Goal: Task Accomplishment & Management: Manage account settings

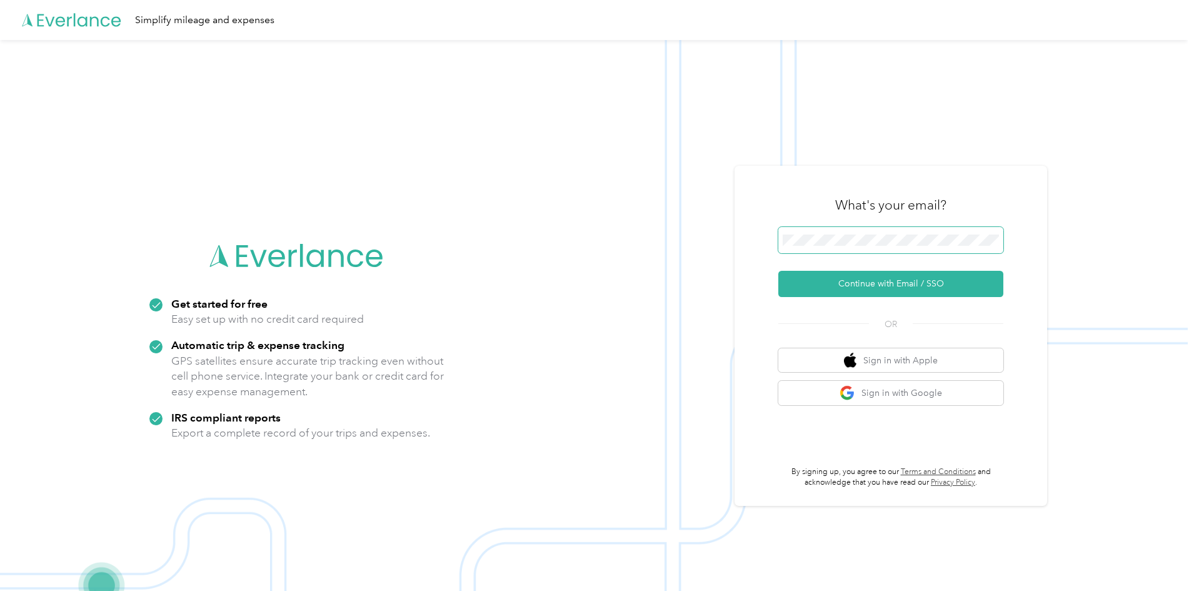
click at [880, 247] on span at bounding box center [890, 240] width 225 height 26
click at [862, 286] on button "Continue with Email / SSO" at bounding box center [890, 284] width 225 height 26
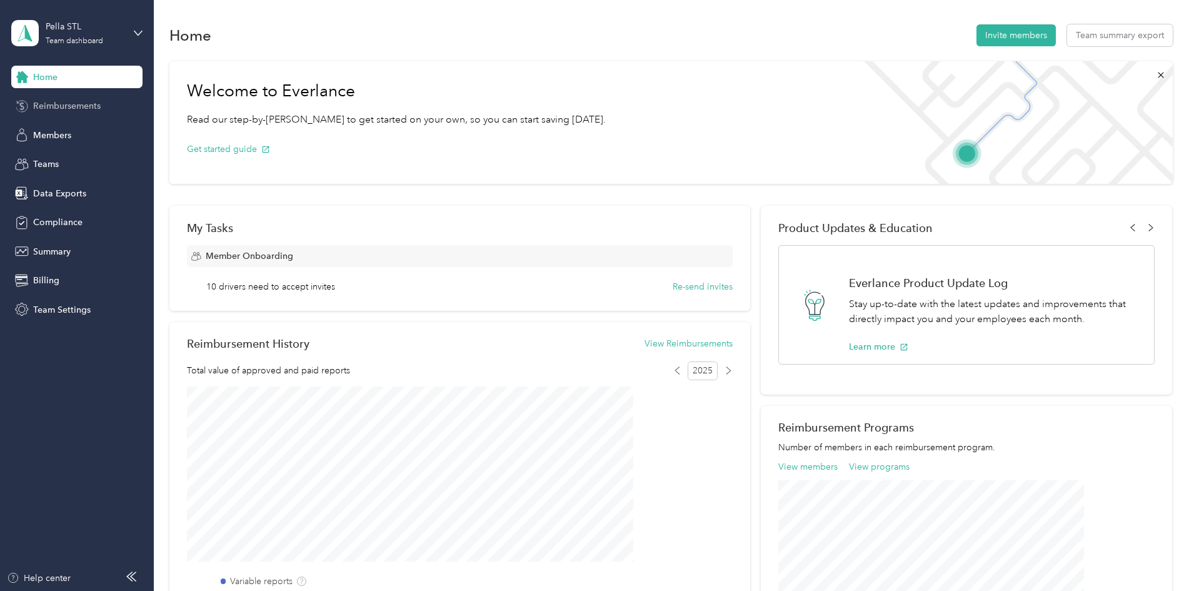
click at [63, 109] on span "Reimbursements" at bounding box center [66, 105] width 67 height 13
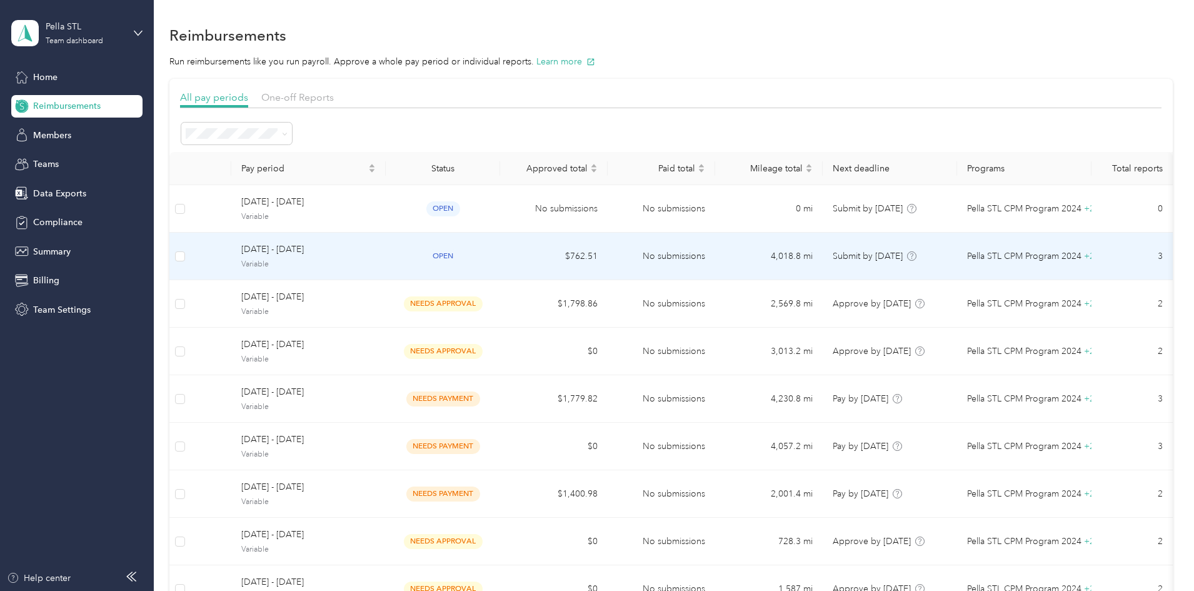
click at [376, 244] on span "[DATE] - [DATE]" at bounding box center [308, 249] width 134 height 14
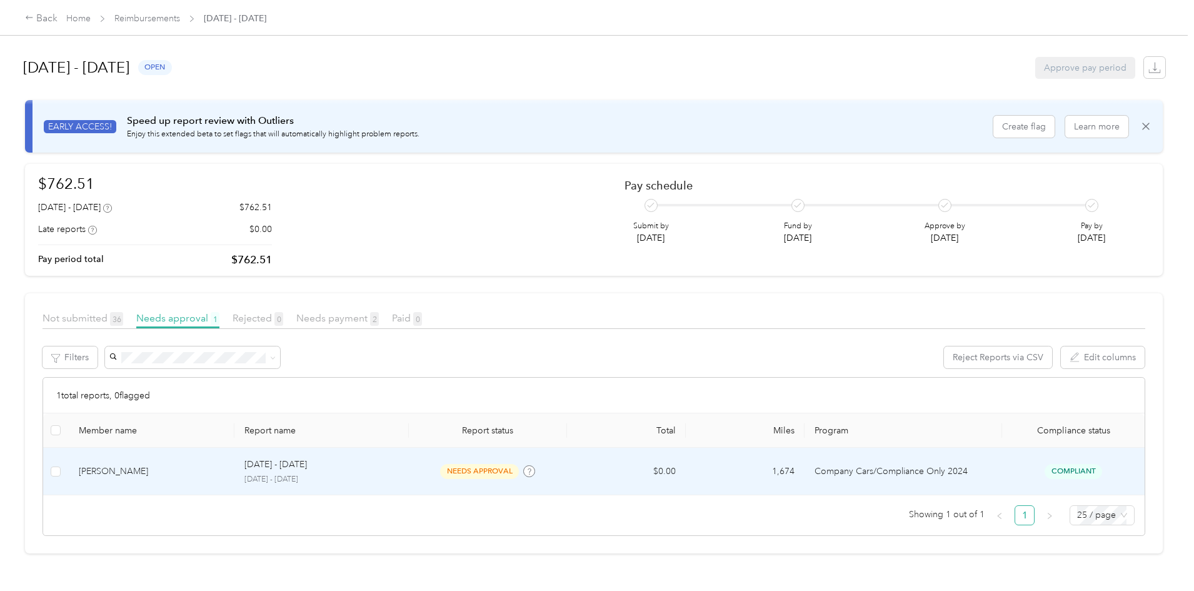
click at [394, 468] on div "[DATE] - [DATE]" at bounding box center [321, 464] width 154 height 14
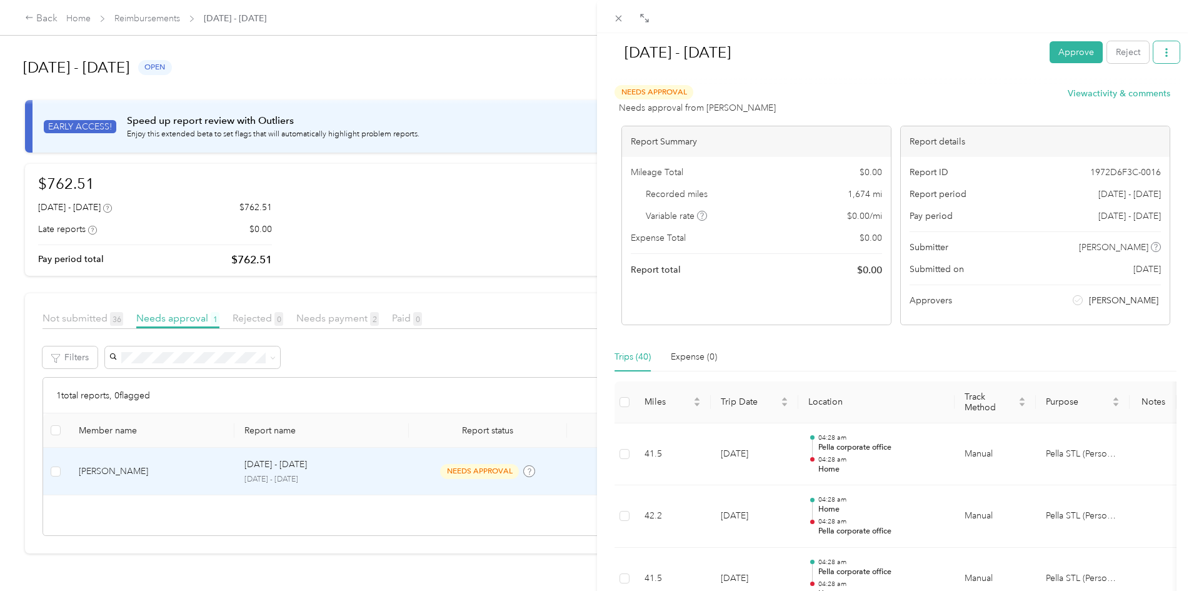
click at [1162, 51] on button "button" at bounding box center [1166, 52] width 26 height 22
click at [1123, 97] on span "Download" at bounding box center [1121, 98] width 41 height 13
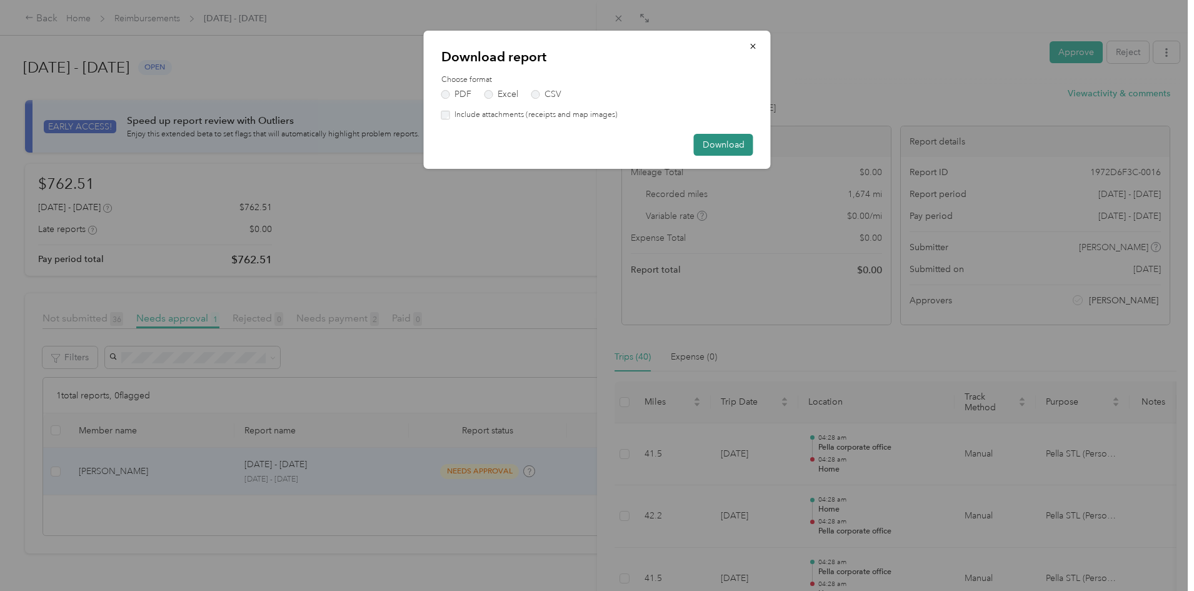
click at [712, 139] on button "Download" at bounding box center [723, 145] width 59 height 22
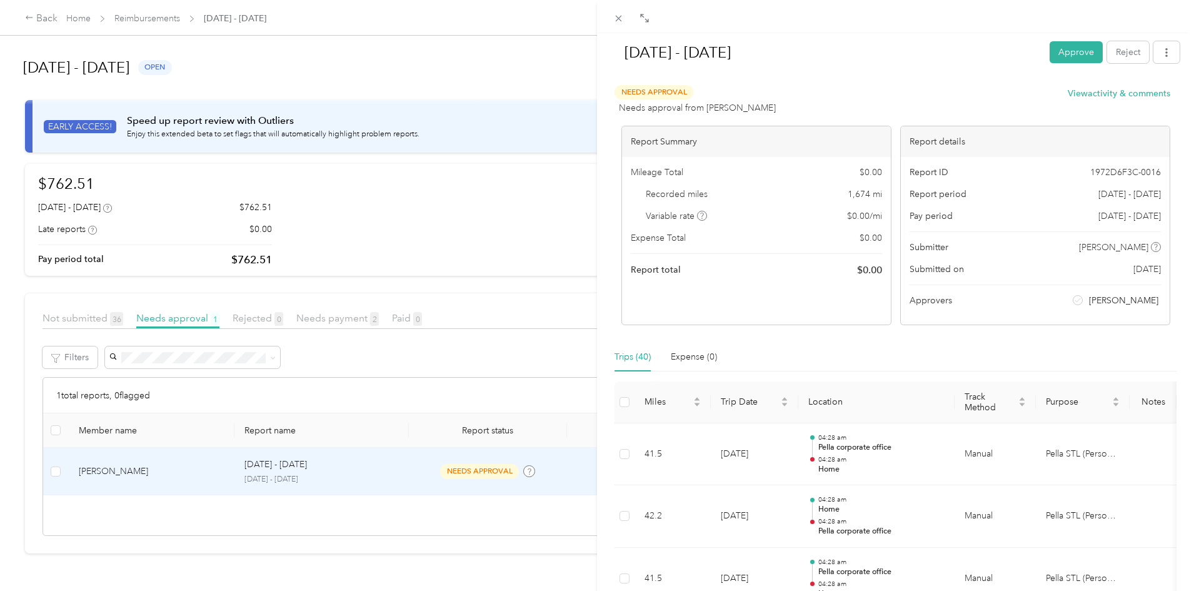
click at [60, 124] on div "[DATE] - [DATE] Approve Reject Needs Approval Needs approval from [PERSON_NAME]…" at bounding box center [597, 295] width 1194 height 591
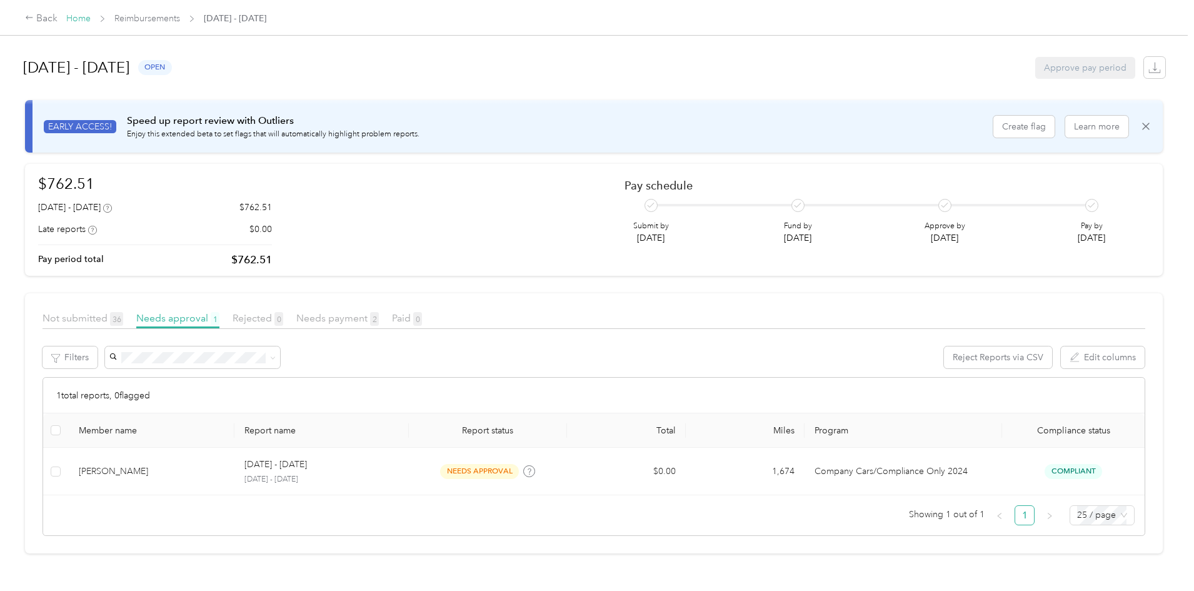
click at [91, 14] on link "Home" at bounding box center [78, 18] width 24 height 11
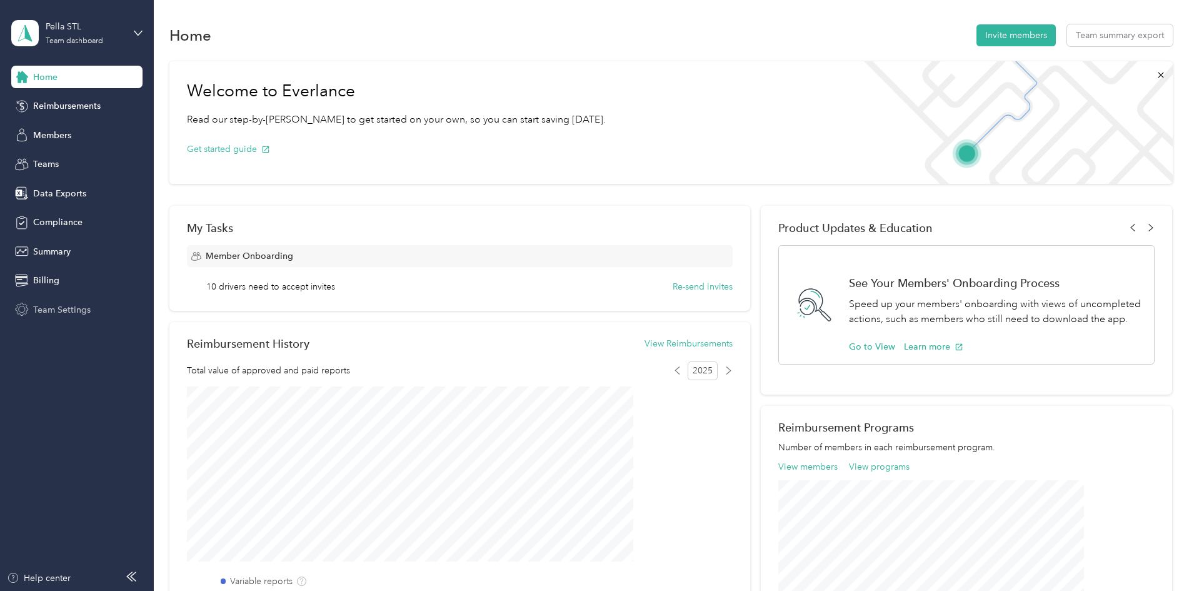
click at [59, 311] on span "Team Settings" at bounding box center [61, 309] width 57 height 13
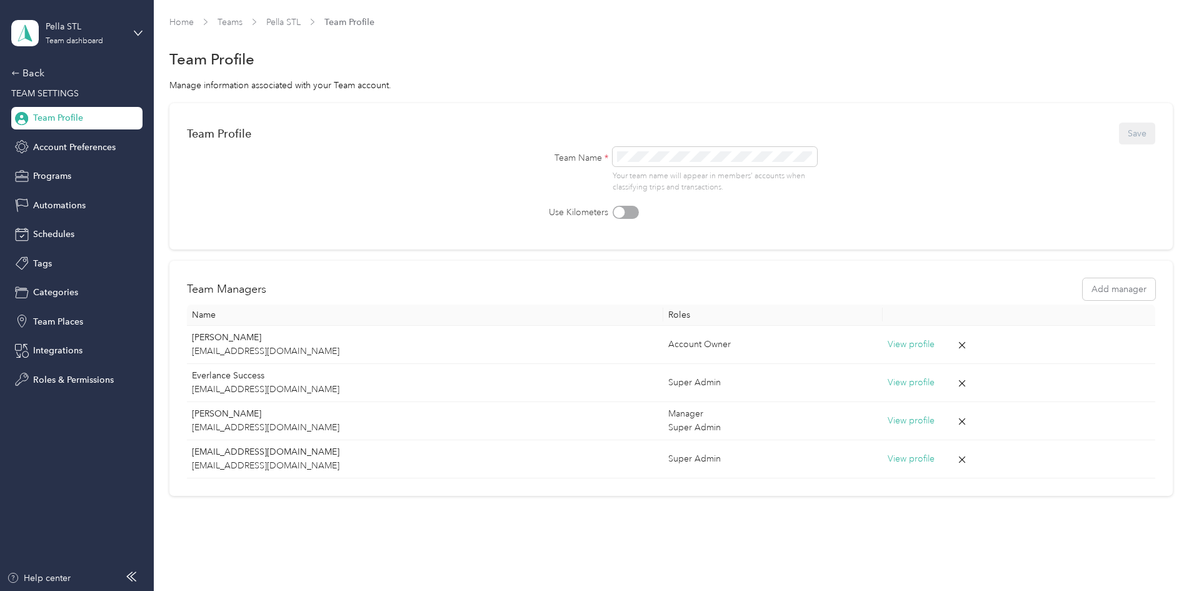
click at [67, 131] on div "Back TEAM SETTINGS Team Profile Account Preferences Programs Automations Schedu…" at bounding box center [76, 228] width 131 height 325
click at [61, 144] on span "Account Preferences" at bounding box center [74, 147] width 82 height 13
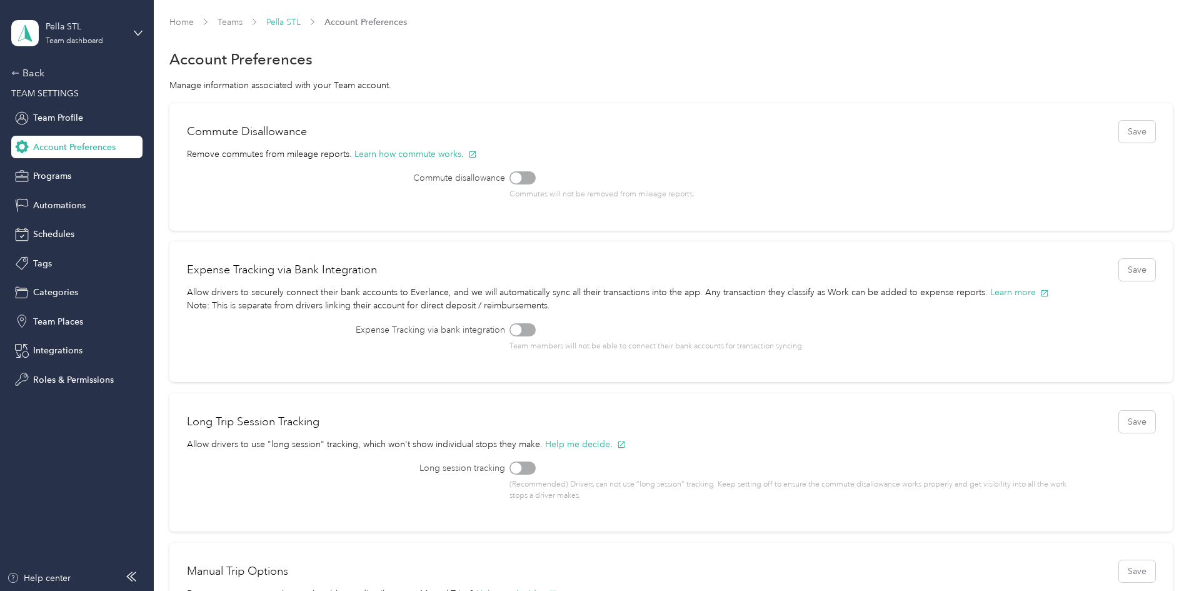
click at [301, 21] on link "Pella STL" at bounding box center [283, 22] width 34 height 11
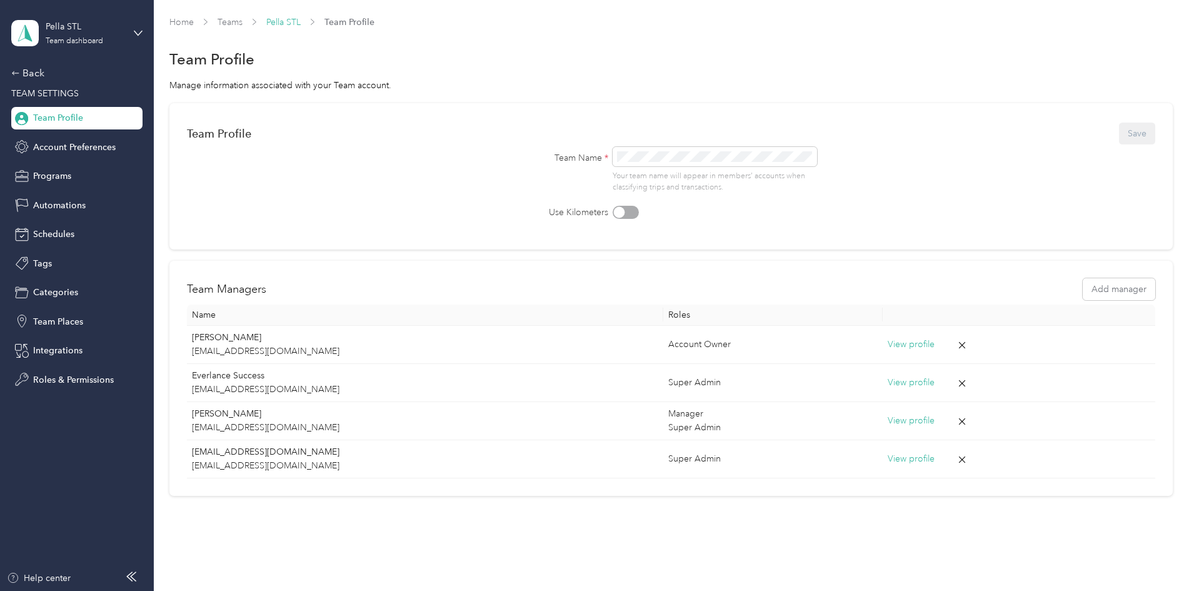
click at [301, 22] on link "Pella STL" at bounding box center [283, 22] width 34 height 11
click at [242, 22] on link "Teams" at bounding box center [229, 22] width 25 height 11
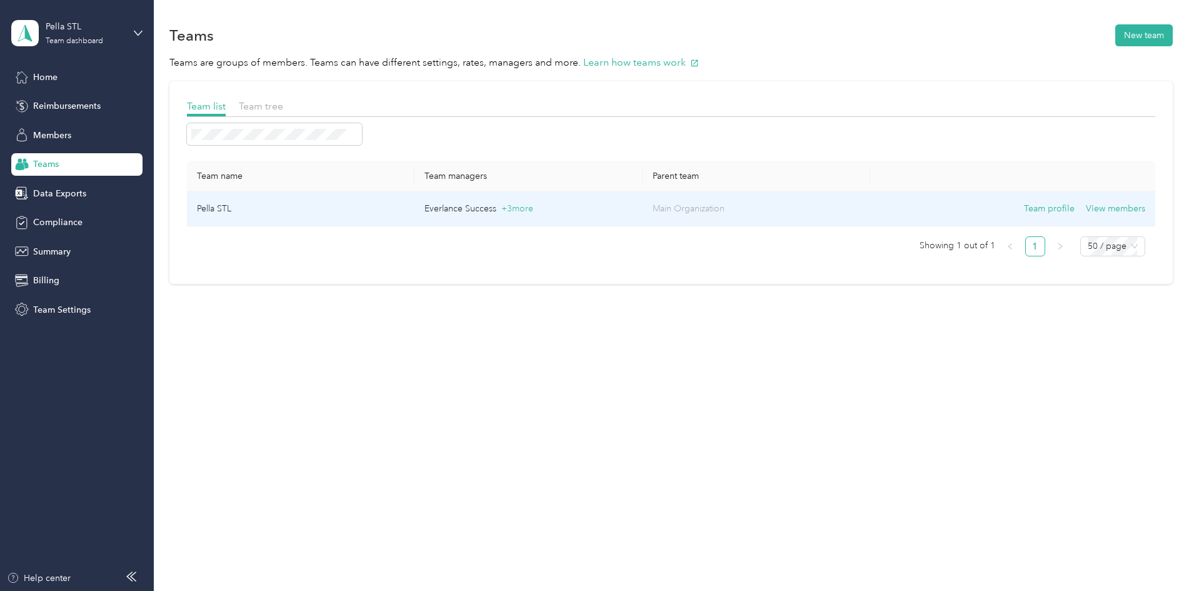
click at [301, 203] on td "Pella STL" at bounding box center [300, 209] width 227 height 34
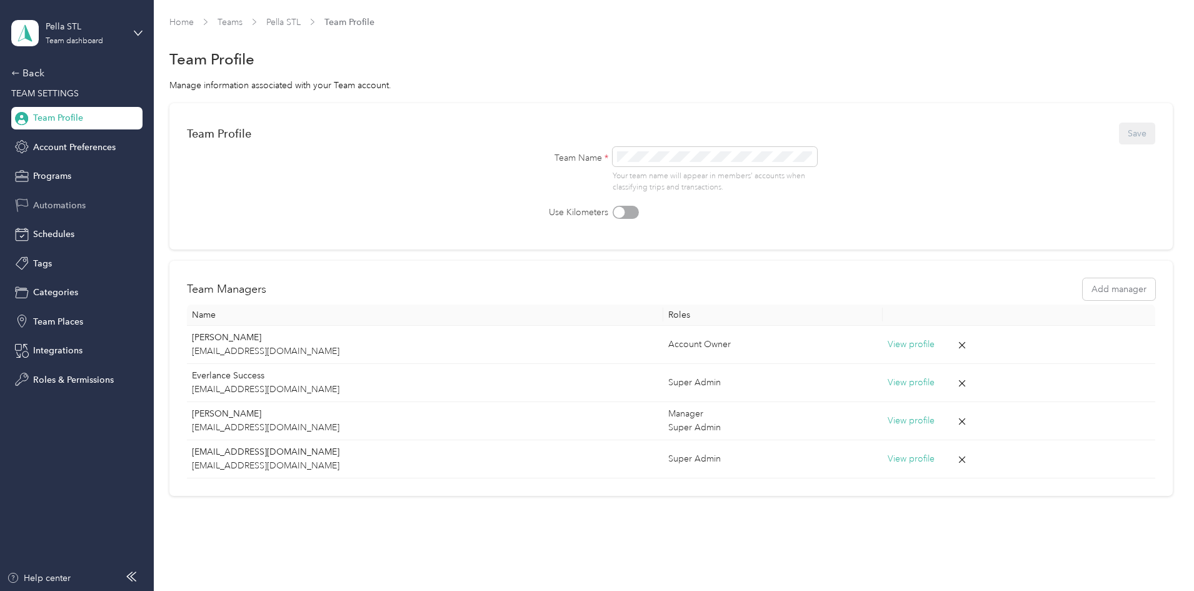
click at [61, 199] on span "Automations" at bounding box center [59, 205] width 52 height 13
